Goal: Navigation & Orientation: Find specific page/section

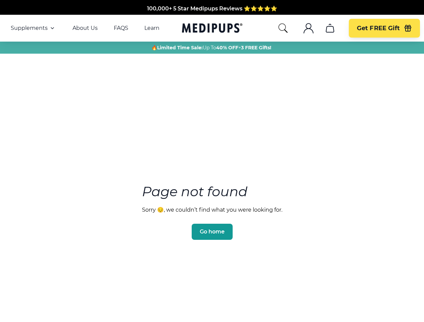
click at [212, 161] on section "Page not found Sorry 😔, we couldn’t find what you were looking for. Go home" at bounding box center [212, 196] width 424 height 258
click at [33, 28] on span "Supplements" at bounding box center [29, 28] width 37 height 7
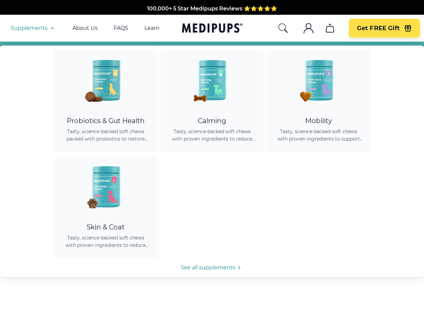
click at [52, 28] on icon "button" at bounding box center [52, 28] width 8 height 8
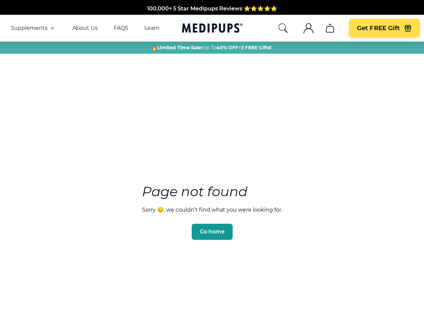
click at [283, 28] on icon "search" at bounding box center [282, 28] width 11 height 11
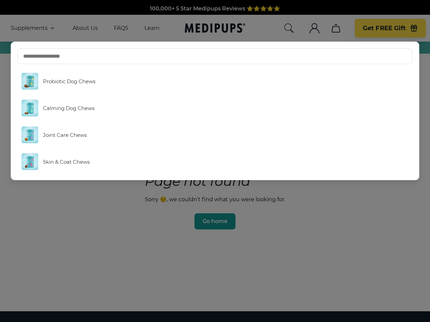
click at [309, 28] on icon ".cls-1{fill:none;stroke:currentColor;stroke-miterlimit:10;stroke-width:1.5px;}" at bounding box center [314, 28] width 11 height 11
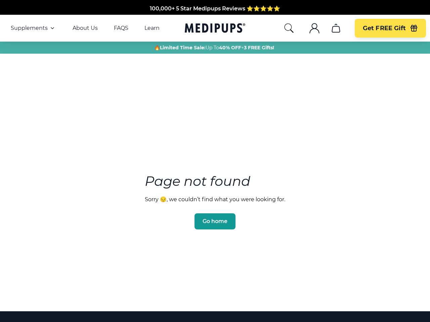
click at [309, 28] on icon ".cls-1{fill:none;stroke:currentColor;stroke-miterlimit:10;stroke-width:1.5px;}" at bounding box center [314, 28] width 11 height 11
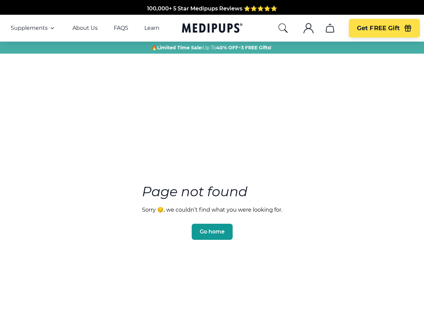
click at [330, 28] on icon "cart" at bounding box center [329, 28] width 11 height 11
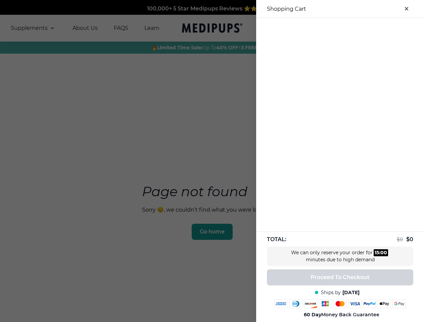
click at [330, 28] on div at bounding box center [212, 161] width 424 height 322
click at [384, 28] on span "Get FREE Gift" at bounding box center [378, 28] width 43 height 8
